Goal: Task Accomplishment & Management: Complete application form

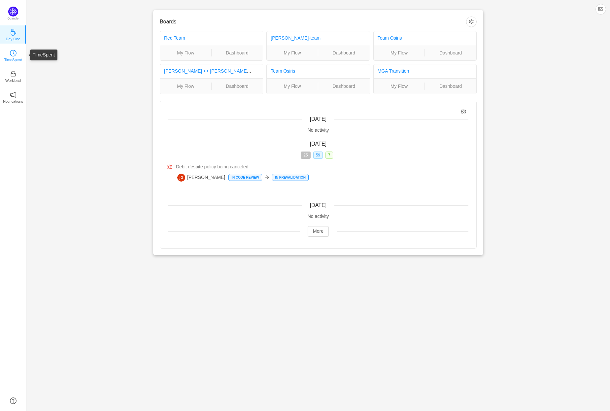
click at [16, 51] on icon "icon: clock-circle" at bounding box center [13, 53] width 7 height 7
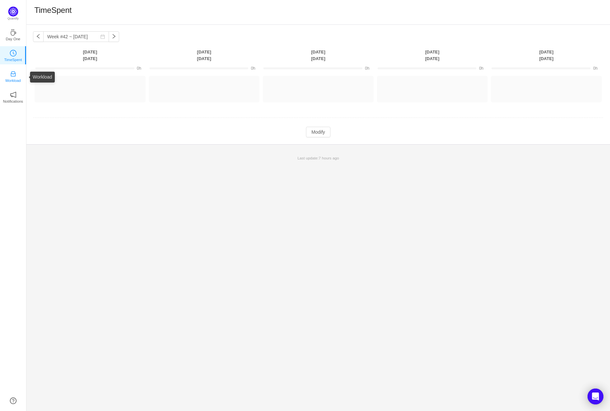
click at [13, 75] on icon "icon: inbox" at bounding box center [13, 74] width 7 height 7
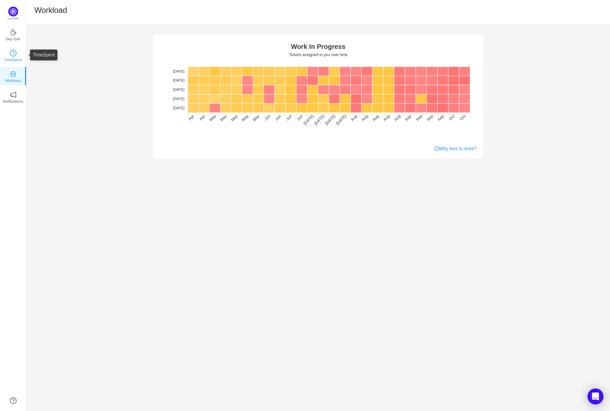
click at [14, 54] on icon "icon: clock-circle" at bounding box center [14, 52] width 2 height 3
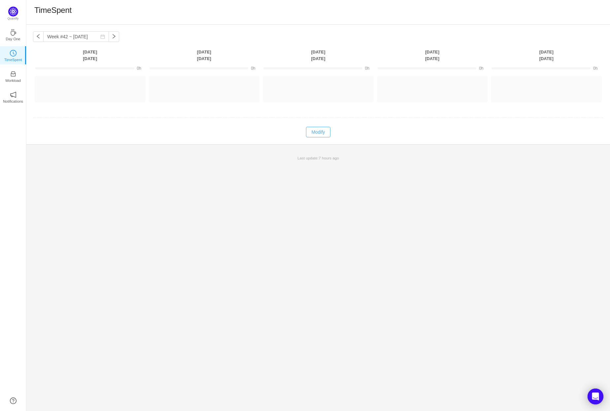
click at [321, 131] on button "Modify" at bounding box center [318, 132] width 24 height 11
click at [94, 86] on button "Log Time" at bounding box center [85, 86] width 37 height 11
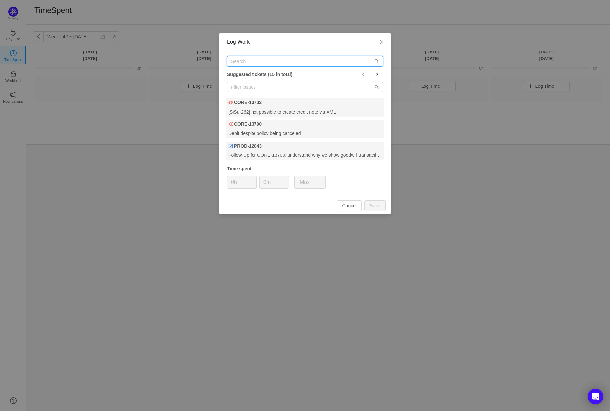
click at [254, 62] on input "text" at bounding box center [305, 61] width 156 height 11
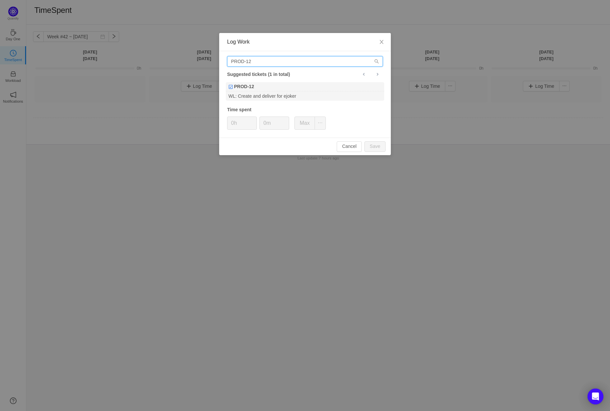
click at [258, 60] on input "PROD-12" at bounding box center [305, 61] width 156 height 11
type input "PROD-12011"
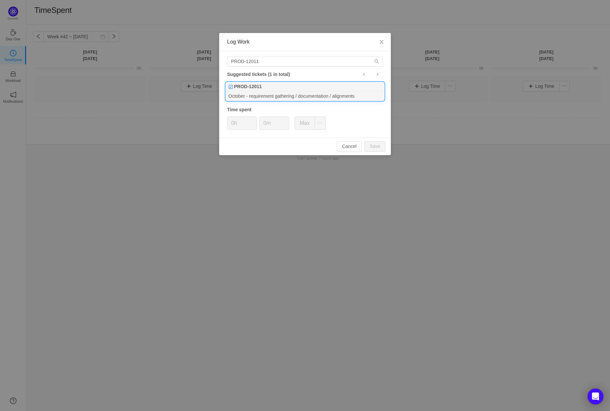
click at [299, 91] on div "October - requirement gathering / documentation / alignments" at bounding box center [305, 95] width 158 height 9
click at [379, 148] on button "Save" at bounding box center [374, 146] width 21 height 11
type input "0h"
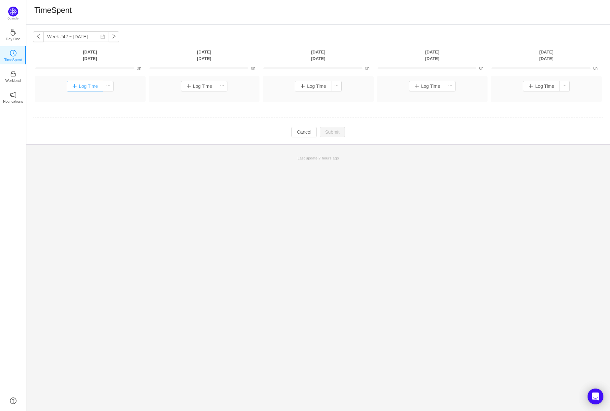
click at [93, 87] on button "Log Time" at bounding box center [85, 86] width 37 height 11
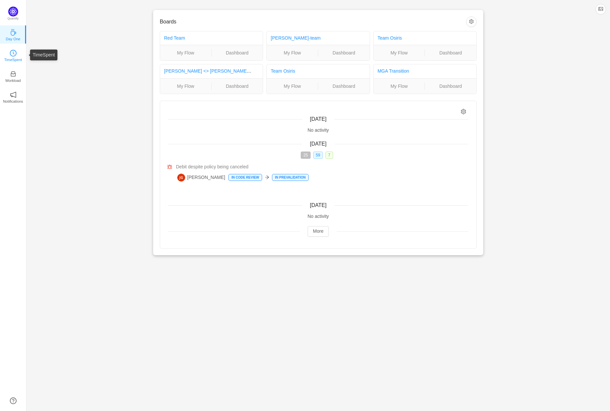
click at [11, 53] on icon "icon: clock-circle" at bounding box center [13, 53] width 7 height 7
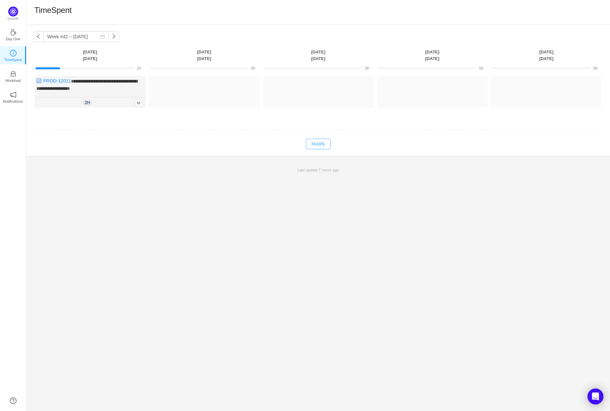
click at [322, 144] on button "Modify" at bounding box center [318, 144] width 24 height 11
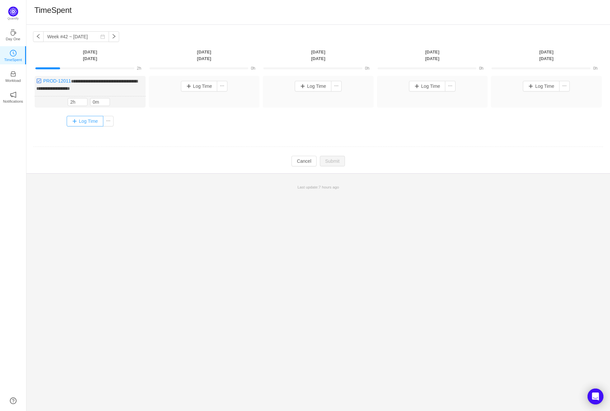
click at [93, 119] on button "Log Time" at bounding box center [85, 121] width 37 height 11
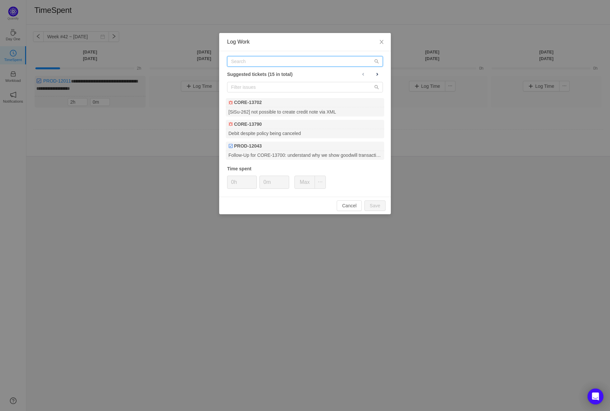
click at [264, 62] on input "text" at bounding box center [305, 61] width 156 height 11
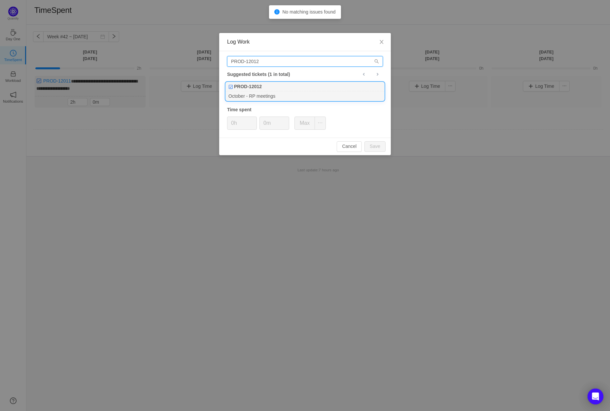
type input "PROD-12012"
click at [289, 87] on div "PROD-12012" at bounding box center [305, 86] width 158 height 9
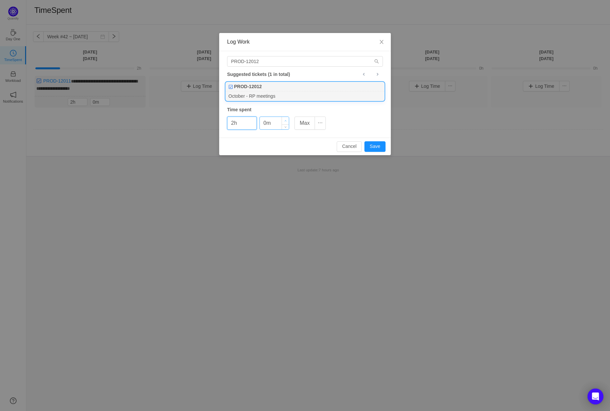
type input "2h"
click at [285, 120] on icon "icon: up" at bounding box center [285, 121] width 2 height 2
type input "30m"
click at [285, 120] on icon "icon: up" at bounding box center [285, 121] width 2 height 2
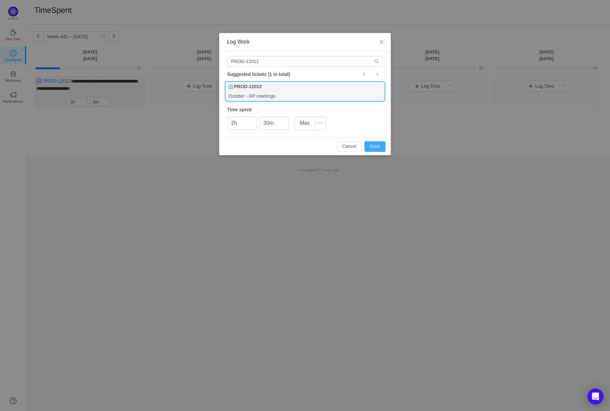
click at [376, 145] on button "Save" at bounding box center [374, 146] width 21 height 11
type input "0h"
type input "0m"
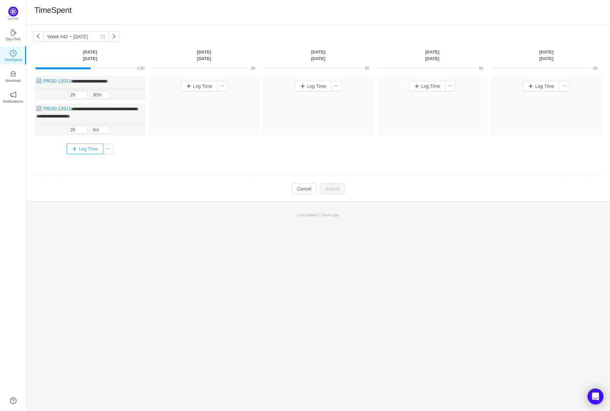
click at [80, 146] on button "Log Time" at bounding box center [85, 149] width 37 height 11
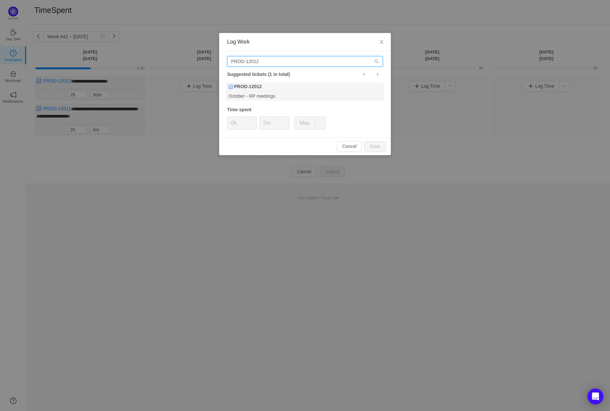
click at [264, 60] on input "PROD-12012" at bounding box center [305, 61] width 156 height 11
type input "PROD-12013"
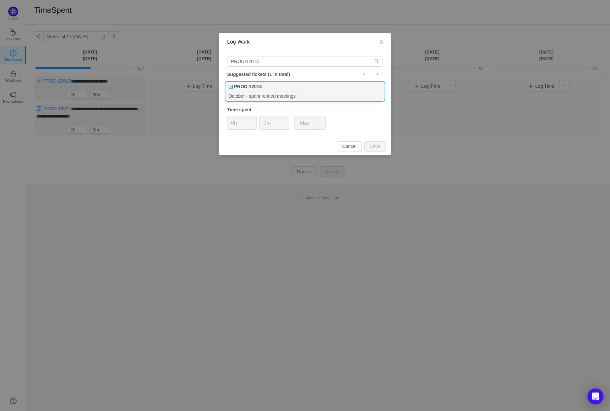
click at [286, 92] on div "October - sprint related meetings" at bounding box center [305, 95] width 158 height 9
click at [379, 146] on button "Save" at bounding box center [374, 146] width 21 height 11
type input "0h"
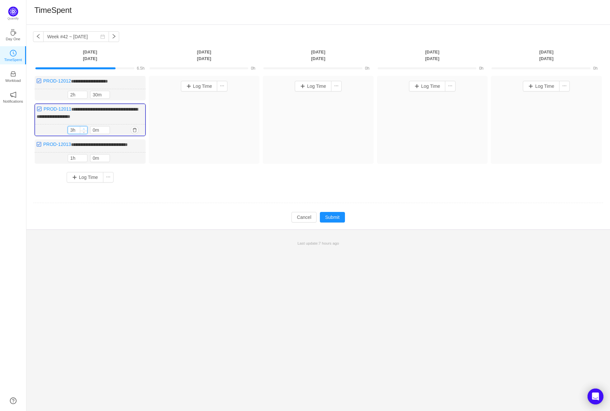
click at [84, 126] on span "Increase Value" at bounding box center [83, 128] width 7 height 4
type input "4h"
click at [84, 126] on span "Increase Value" at bounding box center [83, 128] width 7 height 4
click at [106, 128] on icon "icon: up" at bounding box center [106, 129] width 2 height 2
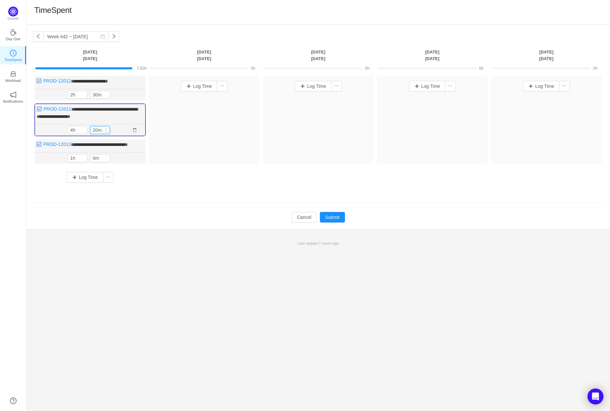
type input "30m"
click at [106, 128] on icon "icon: up" at bounding box center [106, 129] width 2 height 2
click at [204, 85] on button "Log Time" at bounding box center [199, 86] width 37 height 11
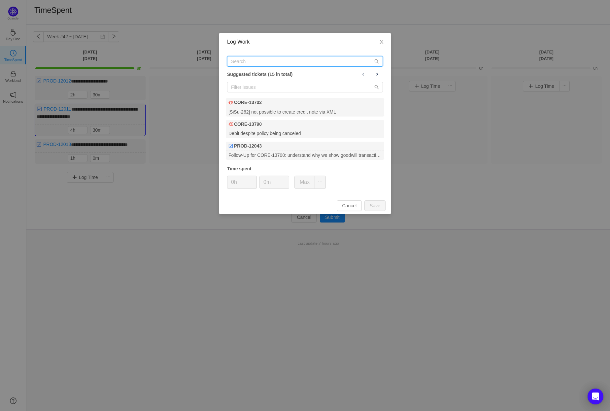
click at [259, 59] on input "text" at bounding box center [305, 61] width 156 height 11
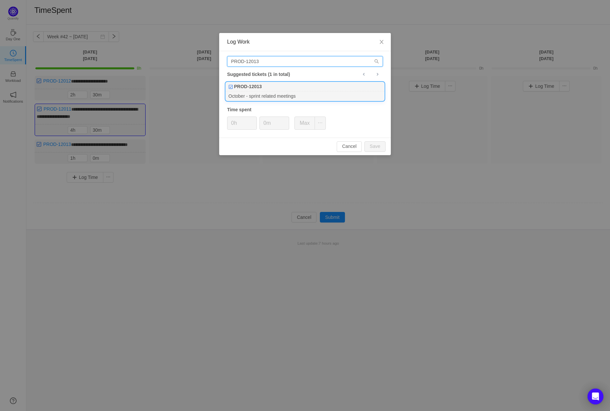
type input "PROD-12013"
click at [298, 85] on div "PROD-12013" at bounding box center [305, 86] width 158 height 9
click at [375, 144] on button "Save" at bounding box center [374, 146] width 21 height 11
type input "0h"
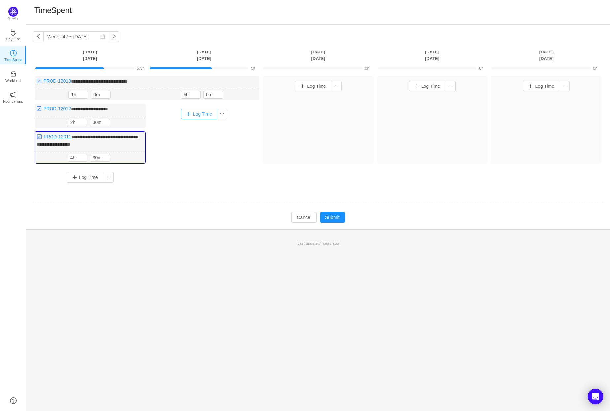
click at [197, 113] on button "Log Time" at bounding box center [199, 114] width 37 height 11
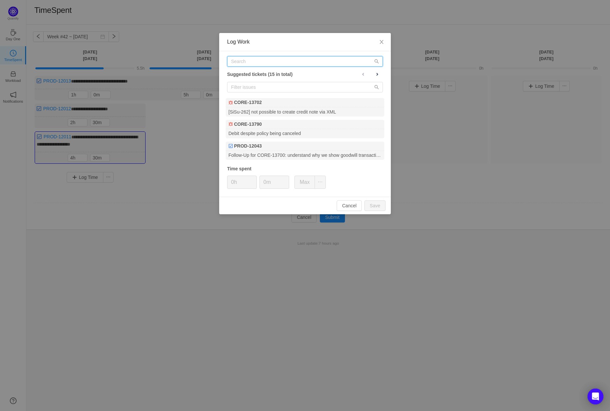
click at [260, 60] on input "text" at bounding box center [305, 61] width 156 height 11
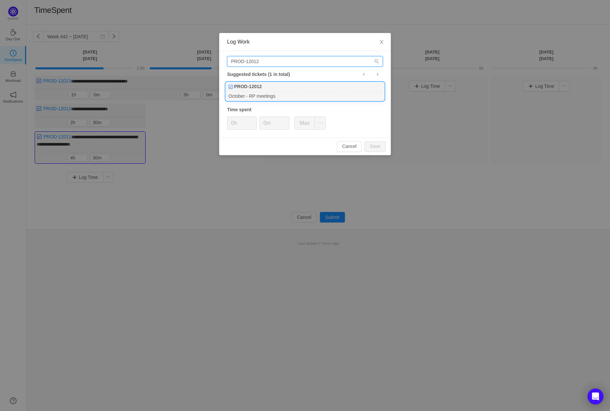
type input "PROD-12012"
click at [279, 90] on div "PROD-12012" at bounding box center [305, 86] width 158 height 9
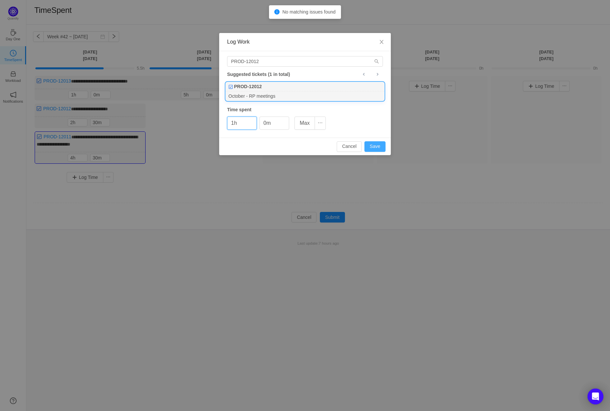
click at [374, 146] on button "Save" at bounding box center [374, 146] width 21 height 11
type input "0h"
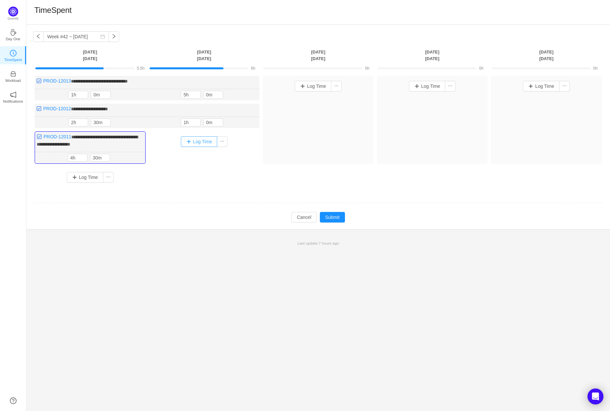
click at [207, 140] on button "Log Time" at bounding box center [199, 141] width 37 height 11
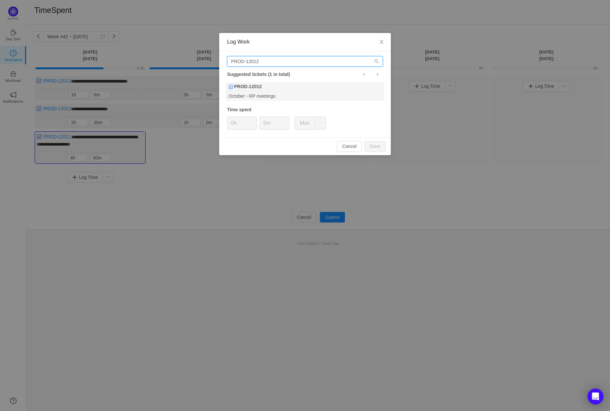
drag, startPoint x: 264, startPoint y: 60, endPoint x: 256, endPoint y: 60, distance: 7.3
click at [256, 60] on input "PROD-12012" at bounding box center [305, 61] width 156 height 11
type input "PROD-12011"
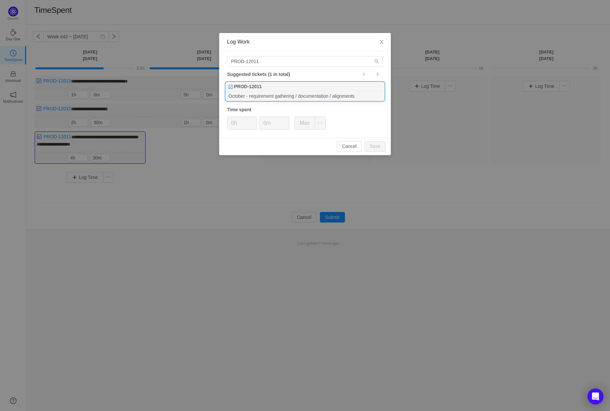
click at [301, 91] on div "October - requirement gathering / documentation / alignments" at bounding box center [305, 95] width 158 height 9
click at [378, 147] on button "Save" at bounding box center [374, 146] width 21 height 11
type input "0h"
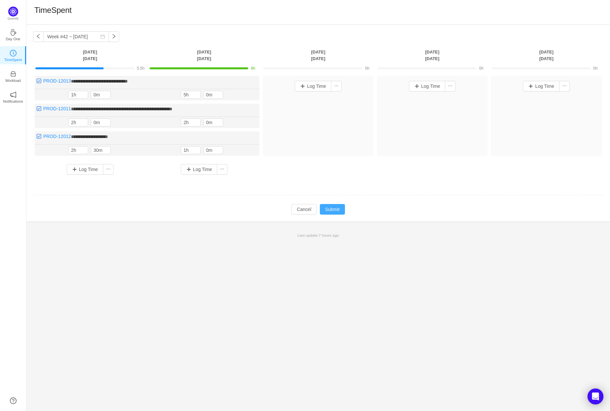
click at [336, 206] on button "Submit" at bounding box center [332, 209] width 25 height 11
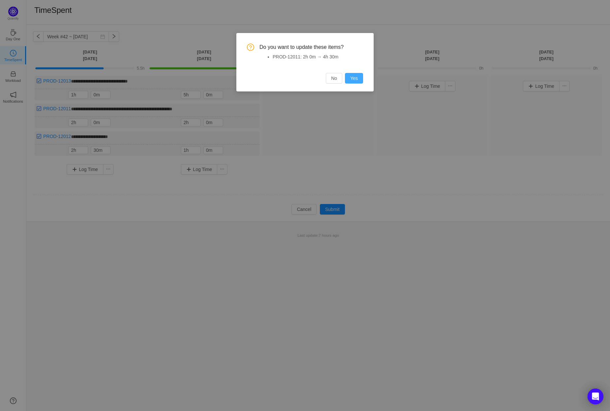
click at [356, 80] on button "Yes" at bounding box center [354, 78] width 18 height 11
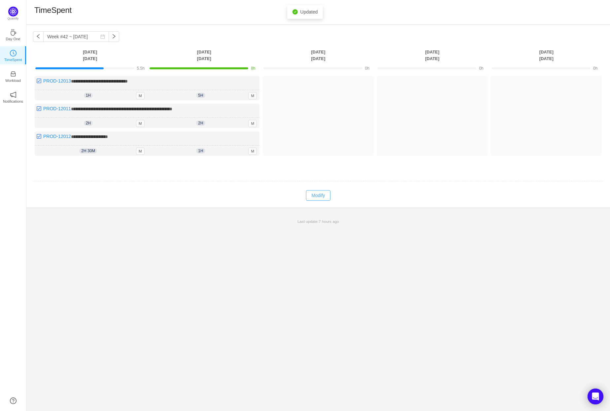
click at [320, 194] on button "Modify" at bounding box center [318, 195] width 24 height 11
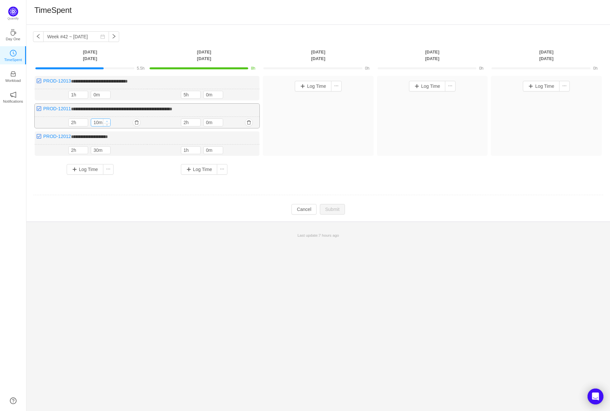
click at [107, 120] on icon "icon: up" at bounding box center [107, 121] width 2 height 2
type input "30m"
click at [107, 120] on icon "icon: up" at bounding box center [107, 121] width 2 height 2
click at [85, 121] on icon "icon: up" at bounding box center [85, 121] width 2 height 1
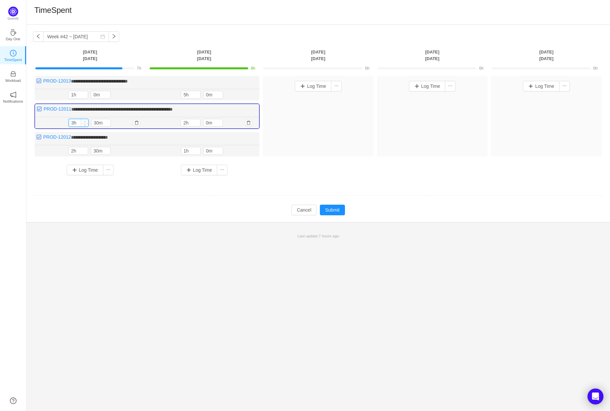
type input "4h"
click at [85, 121] on icon "icon: up" at bounding box center [85, 121] width 2 height 1
click at [334, 210] on button "Submit" at bounding box center [332, 210] width 25 height 11
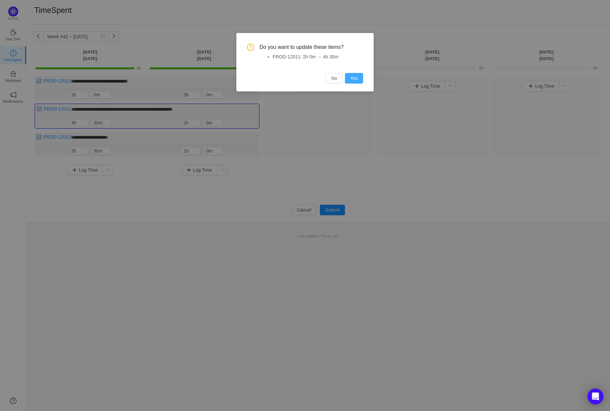
click at [358, 78] on button "Yes" at bounding box center [354, 78] width 18 height 11
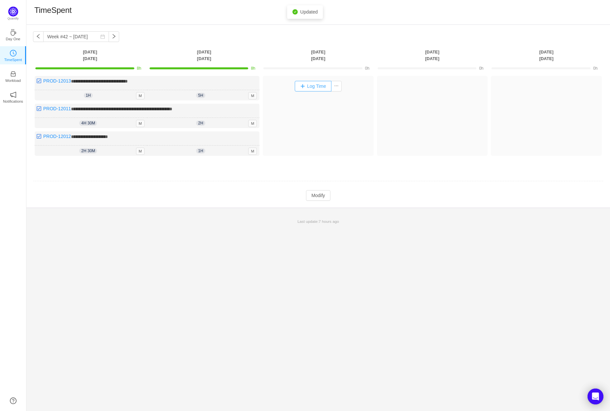
click at [316, 86] on button "Log Time" at bounding box center [313, 86] width 37 height 11
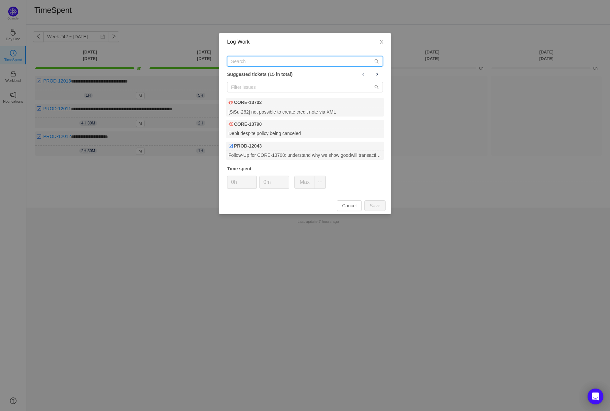
click at [259, 62] on input "text" at bounding box center [305, 61] width 156 height 11
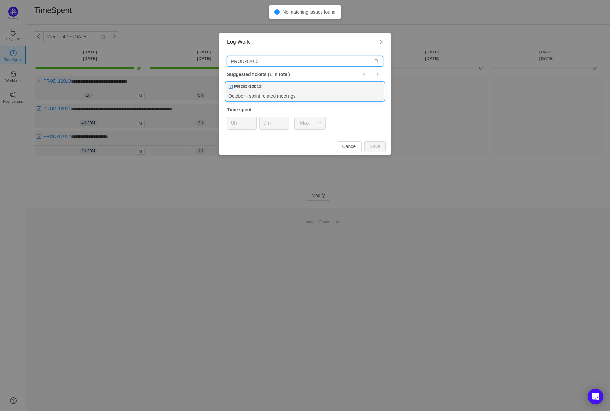
type input "PROD-12013"
click at [284, 87] on div "PROD-12013" at bounding box center [305, 86] width 158 height 9
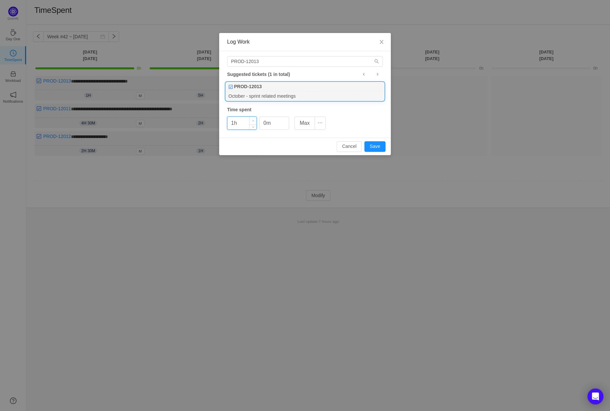
click at [253, 119] on span "Increase Value" at bounding box center [252, 121] width 7 height 8
click at [378, 145] on button "Save" at bounding box center [374, 146] width 21 height 11
type input "0h"
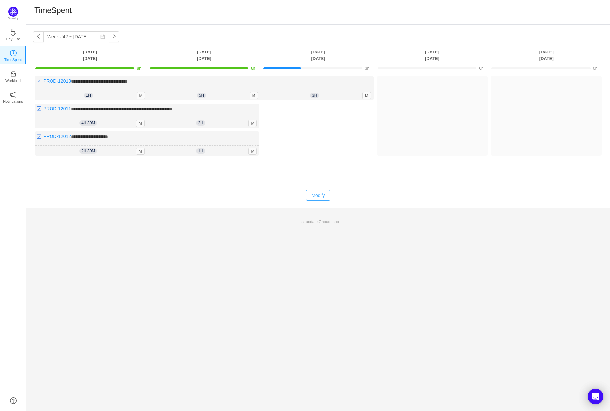
click at [319, 194] on button "Modify" at bounding box center [318, 195] width 24 height 11
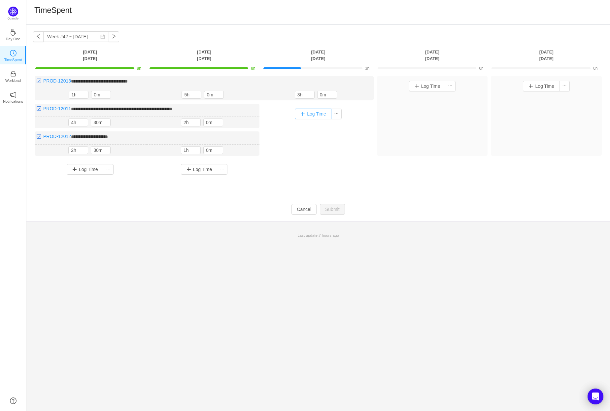
click at [313, 114] on button "Log Time" at bounding box center [313, 114] width 37 height 11
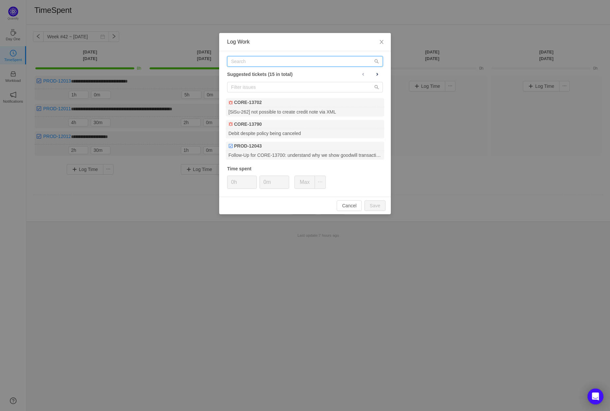
click at [261, 63] on input "text" at bounding box center [305, 61] width 156 height 11
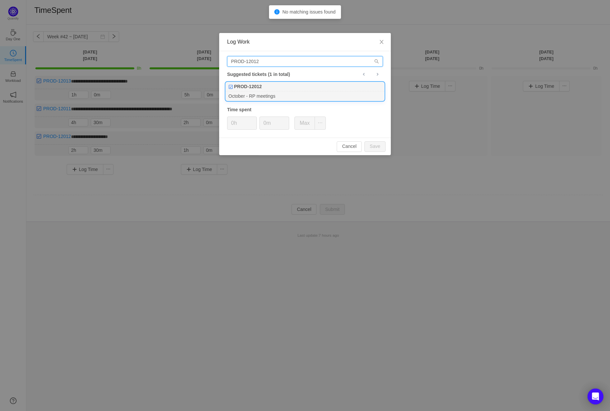
type input "PROD-12012"
click at [270, 86] on div "PROD-12012" at bounding box center [305, 86] width 158 height 9
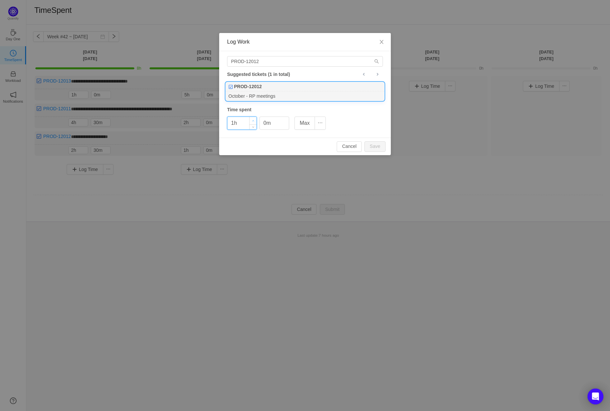
click at [254, 120] on icon "icon: up" at bounding box center [253, 121] width 2 height 2
click at [377, 145] on button "Save" at bounding box center [374, 146] width 21 height 11
type input "0h"
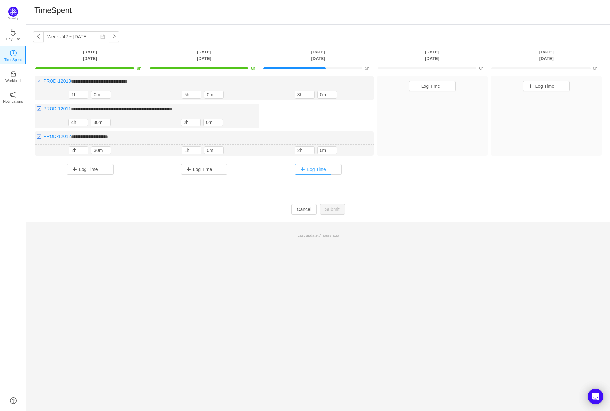
click at [318, 166] on button "Log Time" at bounding box center [313, 169] width 37 height 11
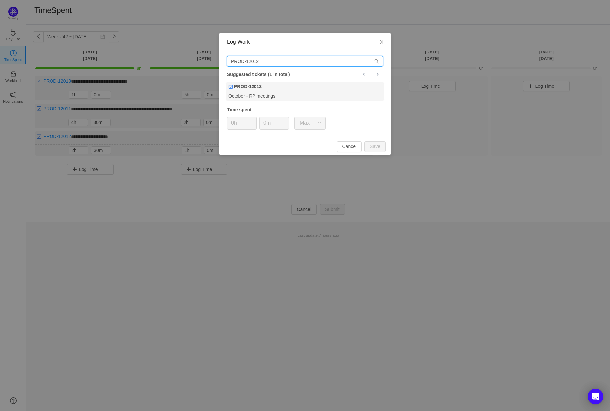
drag, startPoint x: 269, startPoint y: 61, endPoint x: 258, endPoint y: 60, distance: 11.0
click at [258, 60] on input "PROD-12012" at bounding box center [305, 61] width 156 height 11
type input "PROD-12011"
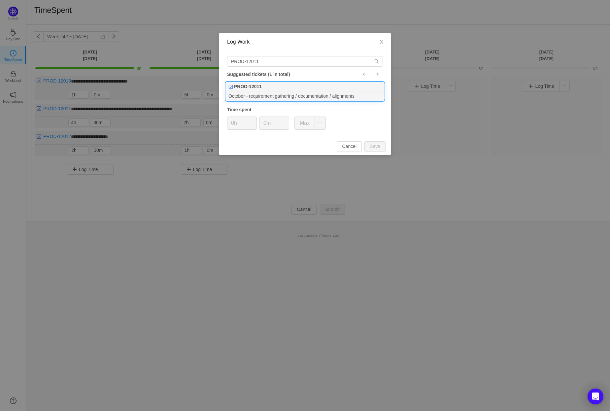
click at [282, 90] on div "PROD-12011" at bounding box center [305, 86] width 158 height 9
click at [377, 144] on button "Save" at bounding box center [374, 146] width 21 height 11
type input "0h"
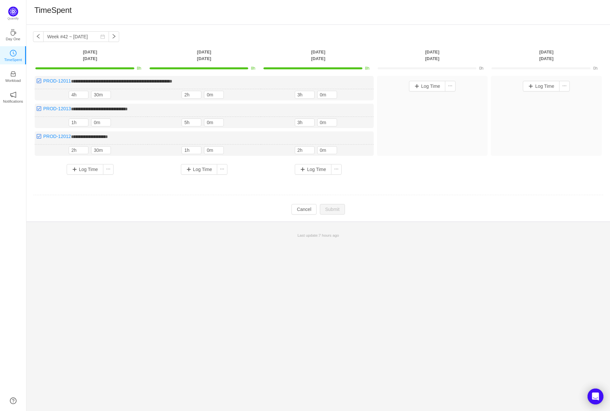
click at [197, 212] on td "Modify Cancel Submit" at bounding box center [318, 209] width 570 height 11
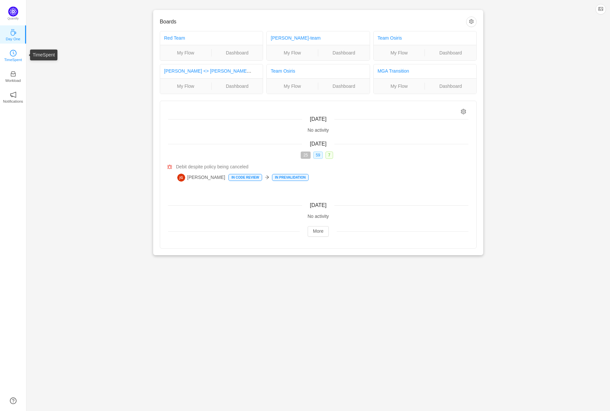
click at [13, 54] on icon "icon: clock-circle" at bounding box center [13, 53] width 7 height 7
